Goal: Information Seeking & Learning: Learn about a topic

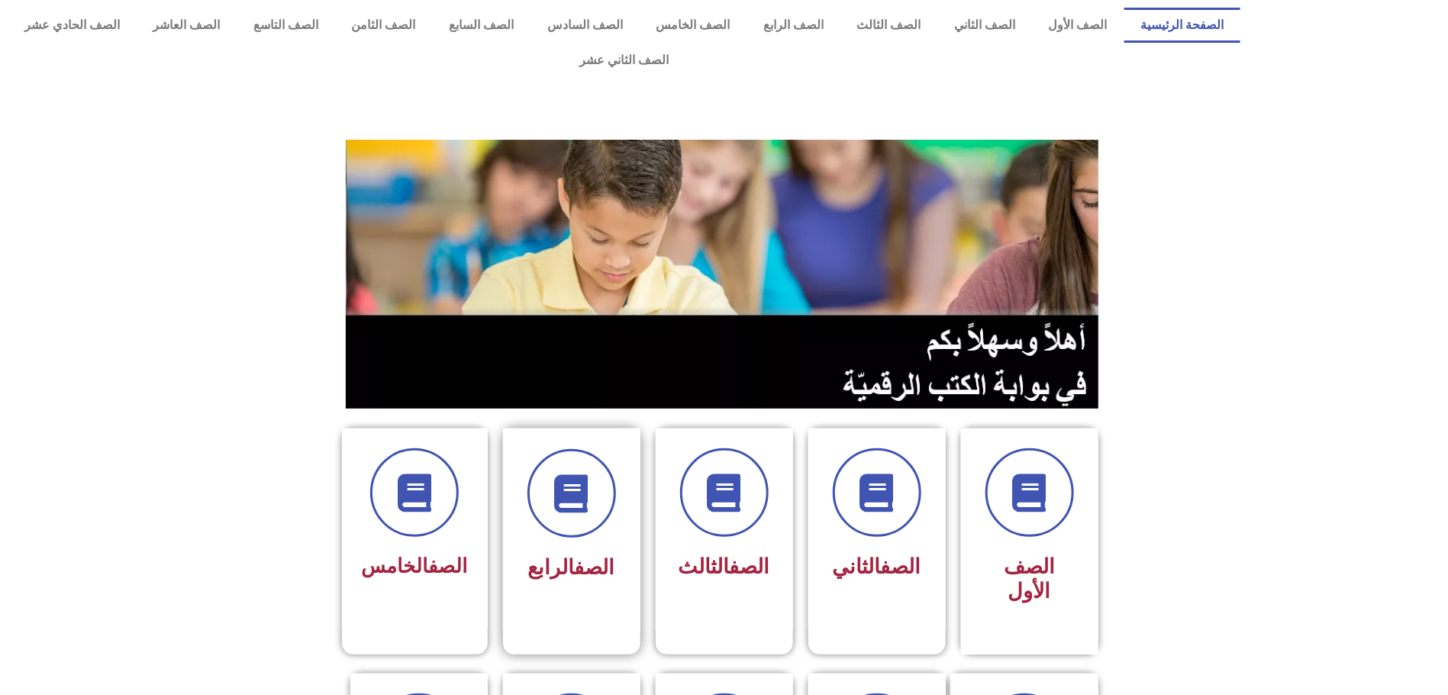
click at [541, 555] on span "الصف الرابع" at bounding box center [571, 567] width 87 height 24
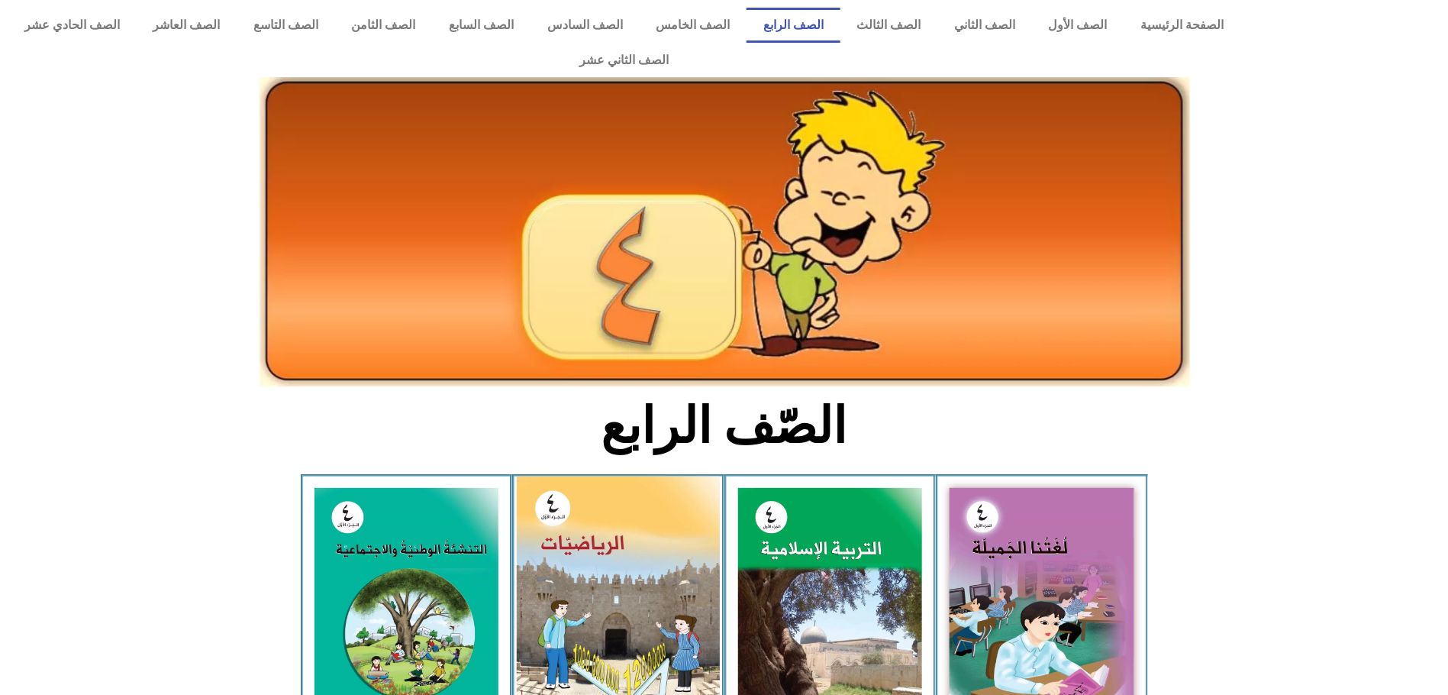
click at [609, 522] on img at bounding box center [618, 603] width 203 height 254
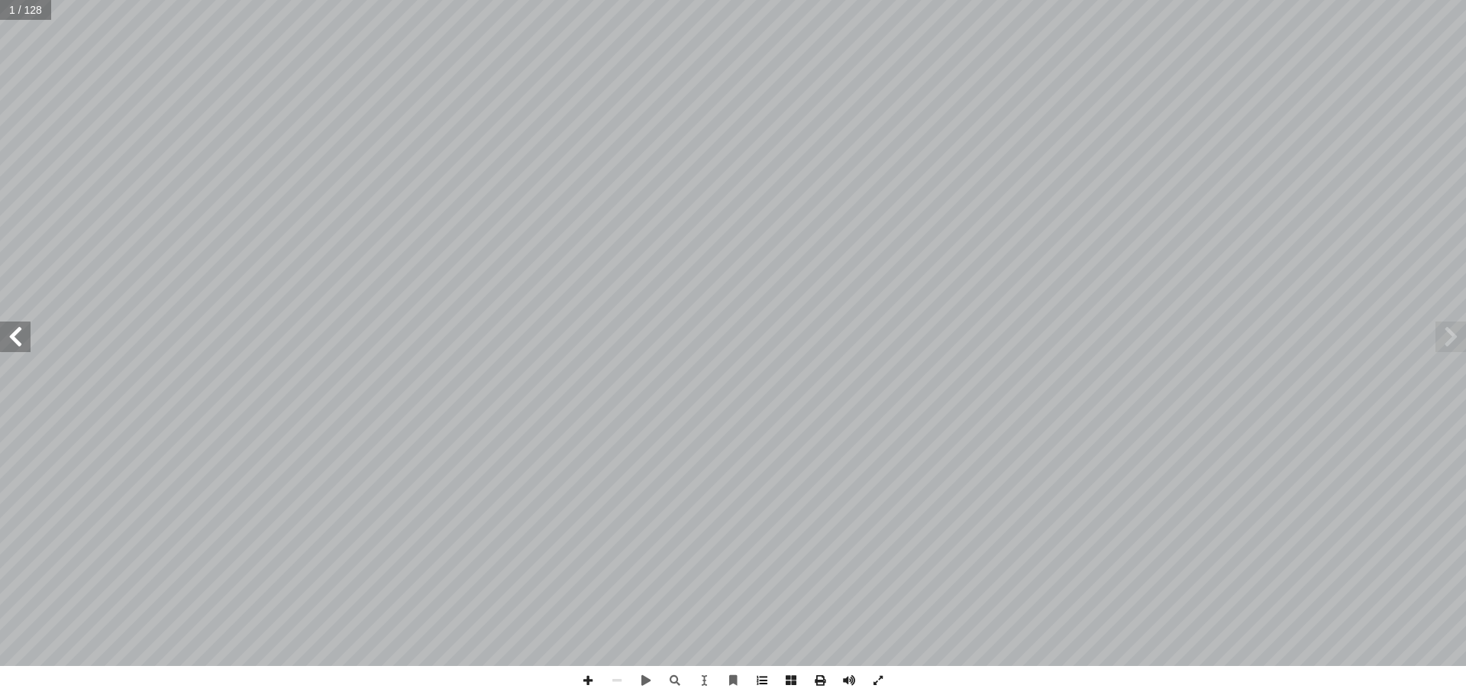
click at [763, 680] on span at bounding box center [761, 680] width 29 height 29
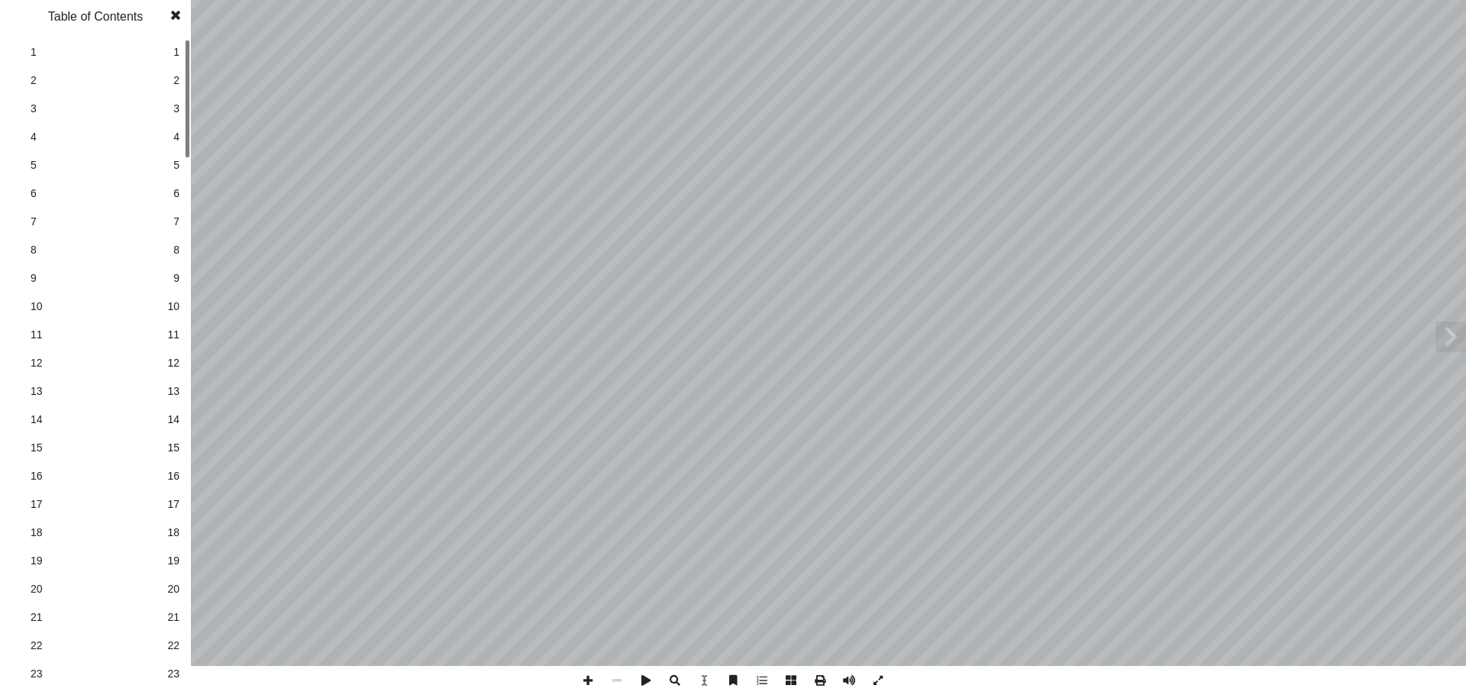
click at [175, 498] on span "17" at bounding box center [173, 504] width 12 height 16
click at [175, 15] on span at bounding box center [175, 15] width 27 height 31
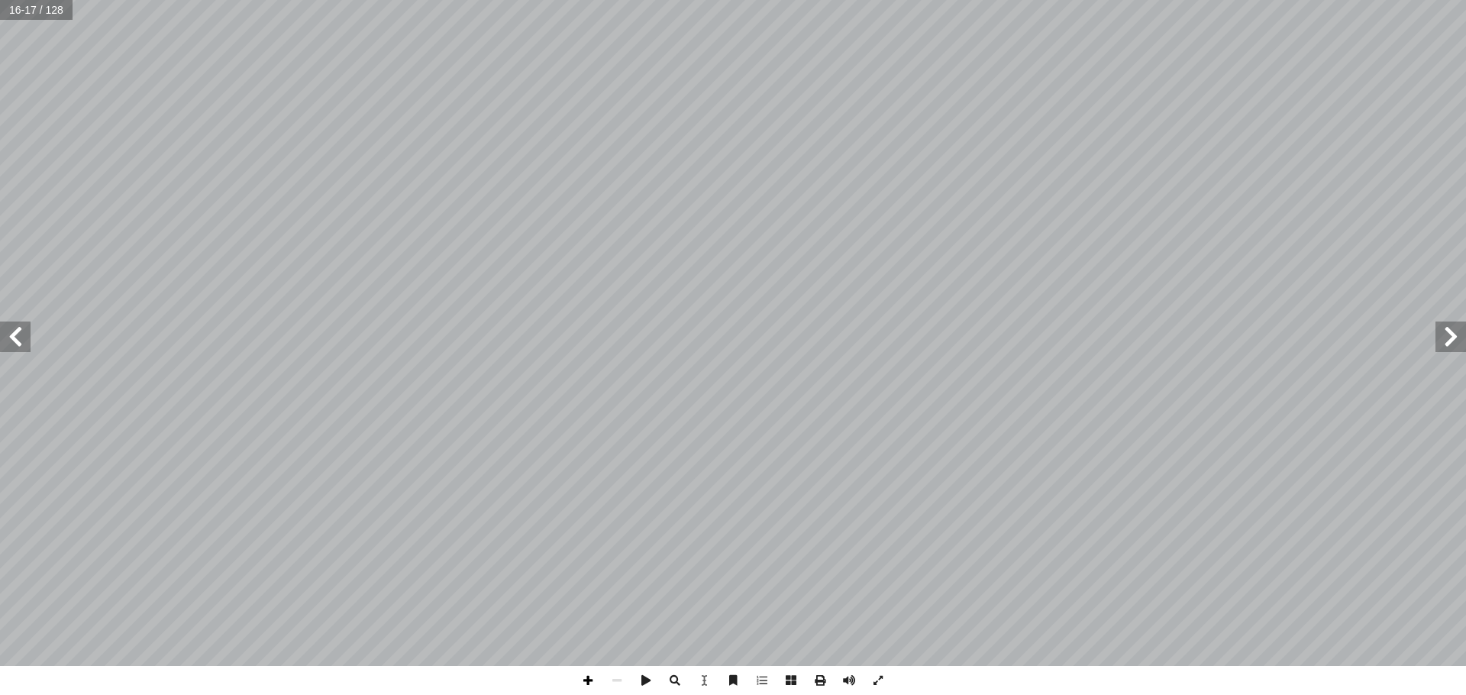
click at [589, 680] on span at bounding box center [587, 680] width 29 height 29
click at [17, 333] on span at bounding box center [15, 336] width 31 height 31
